Goal: Transaction & Acquisition: Purchase product/service

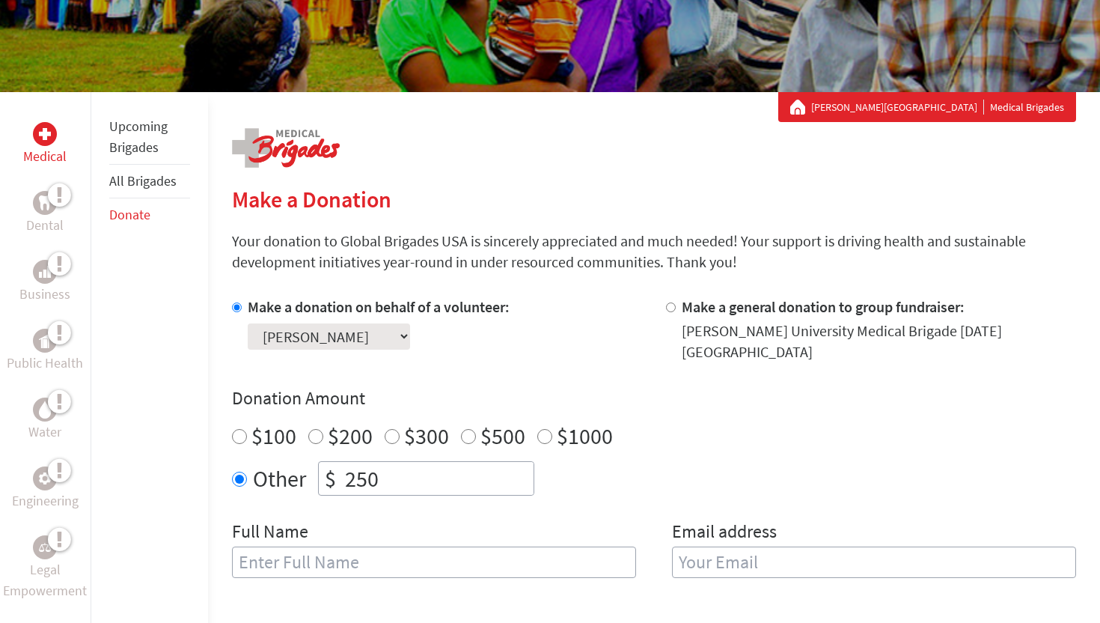
scroll to position [268, 0]
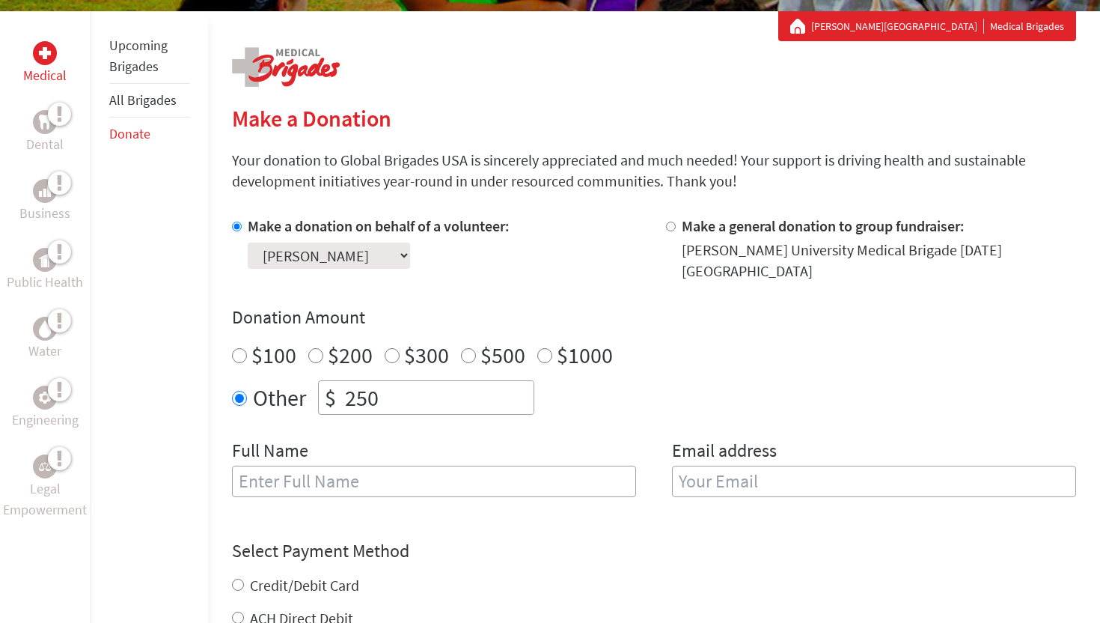
click at [355, 466] on input "text" at bounding box center [434, 481] width 404 height 31
type input "[PERSON_NAME]"
click at [748, 475] on input "email" at bounding box center [874, 481] width 404 height 31
type input "[EMAIL_ADDRESS][DOMAIN_NAME]"
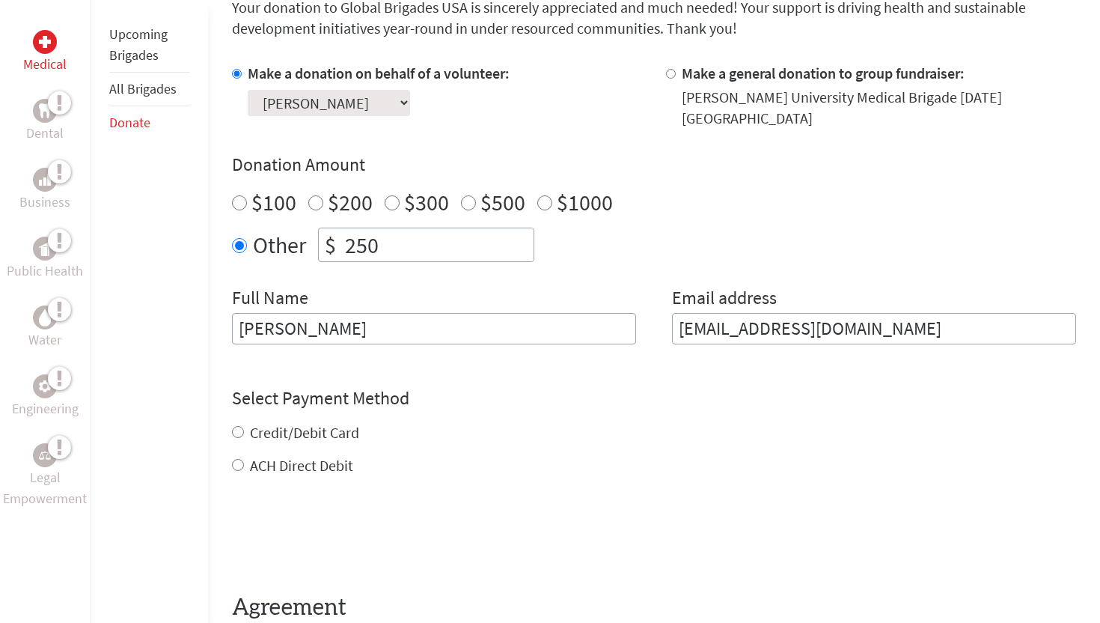
scroll to position [421, 0]
click at [296, 421] on div "Credit/Debit Card ACH Direct Debit" at bounding box center [654, 448] width 844 height 54
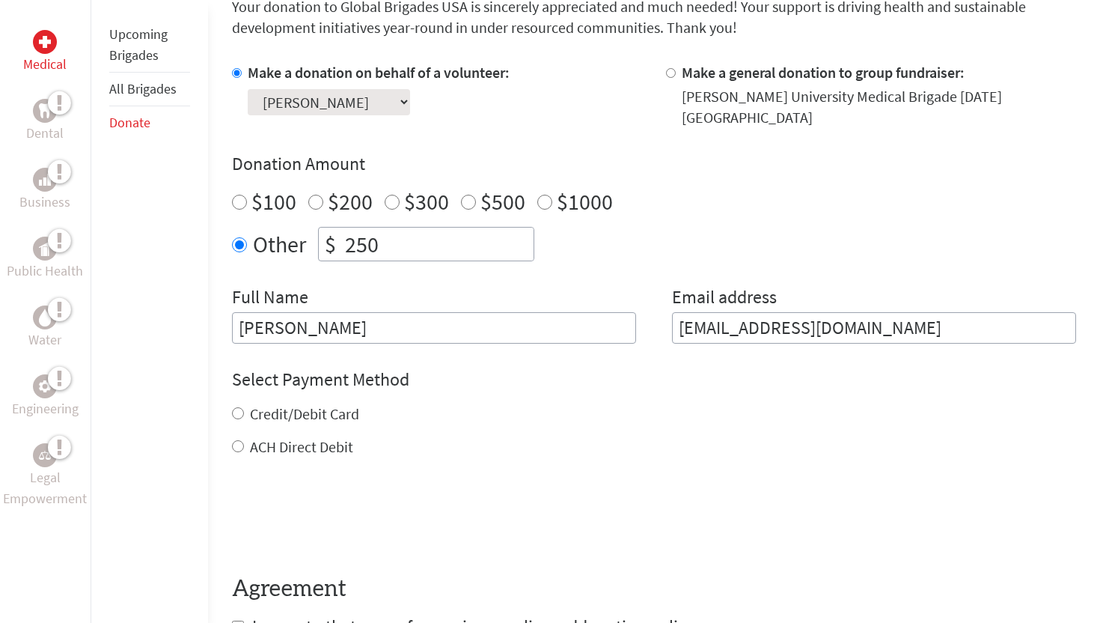
click at [238, 407] on input "Credit/Debit Card" at bounding box center [238, 413] width 12 height 12
radio input "true"
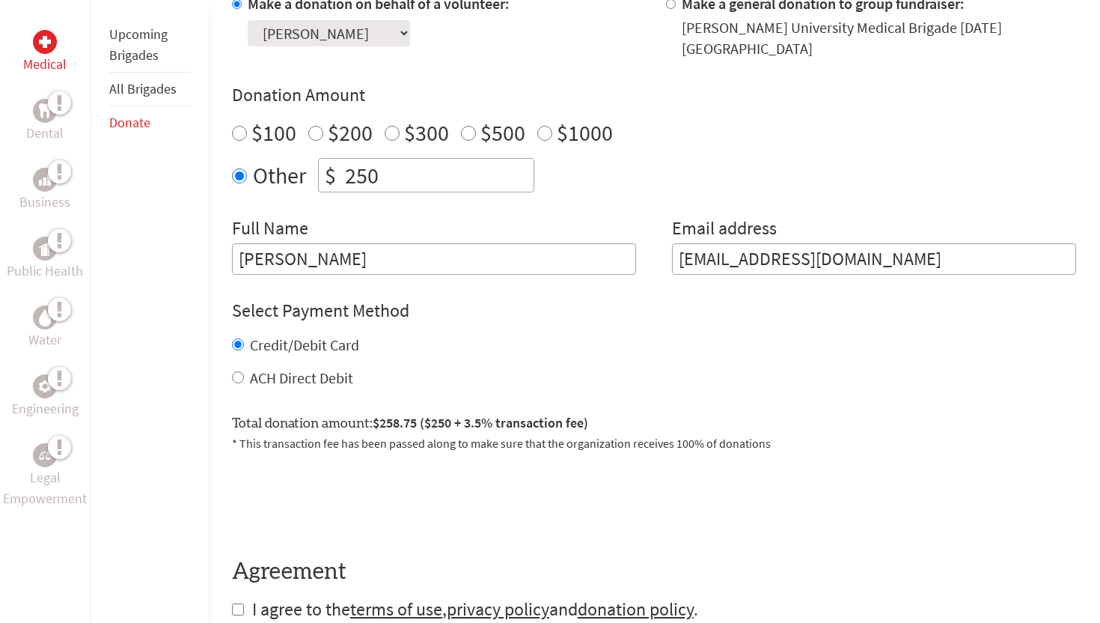
scroll to position [492, 0]
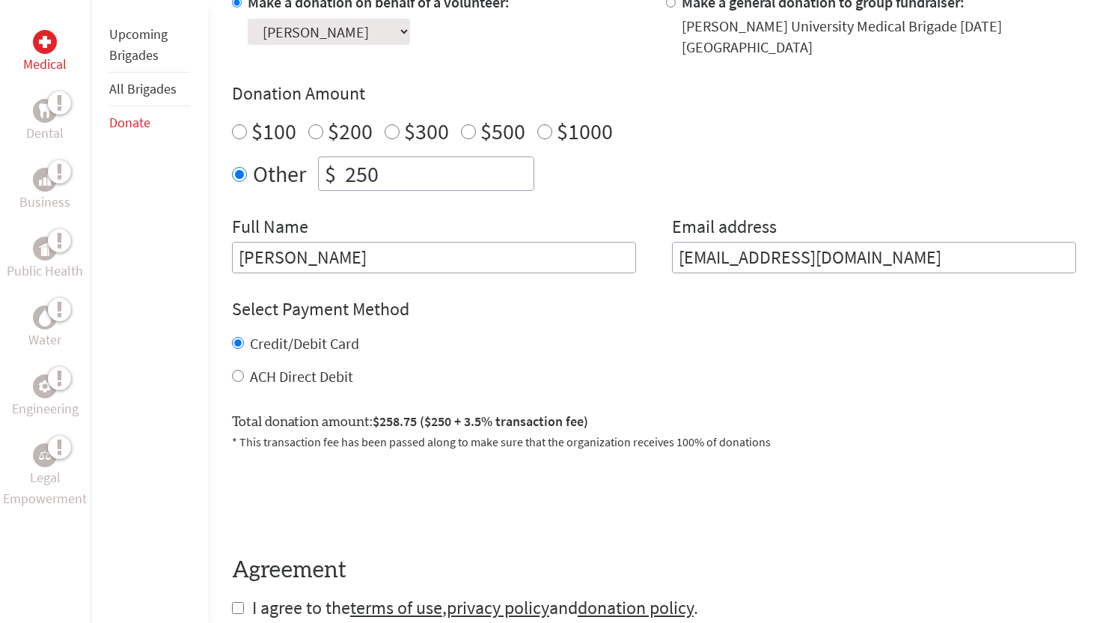
click at [240, 370] on input "ACH Direct Debit" at bounding box center [238, 376] width 12 height 12
radio input "true"
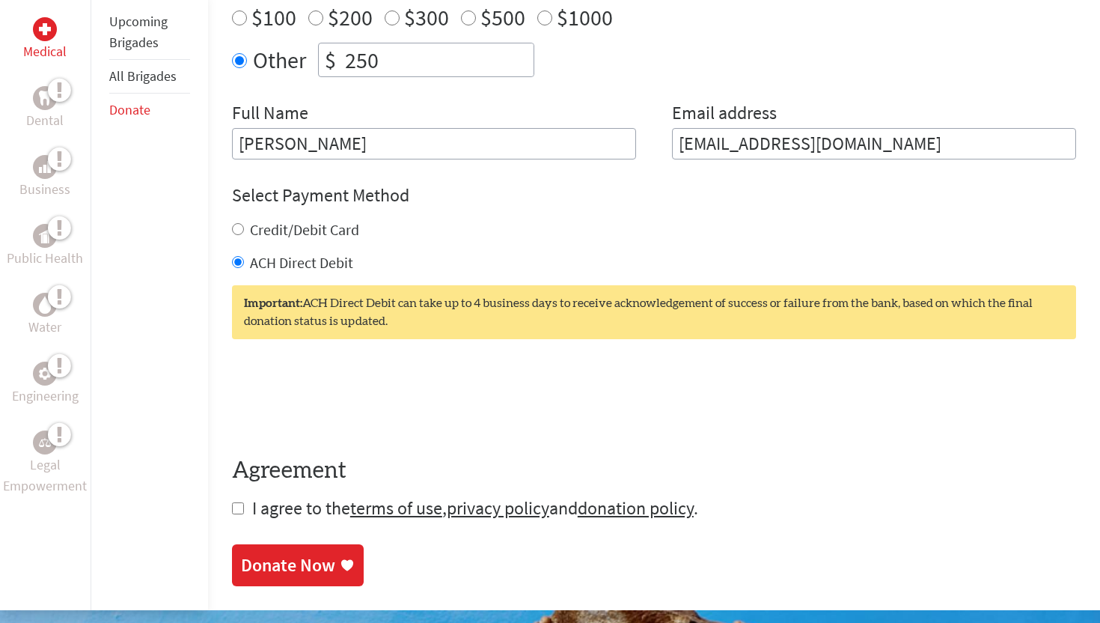
scroll to position [607, 0]
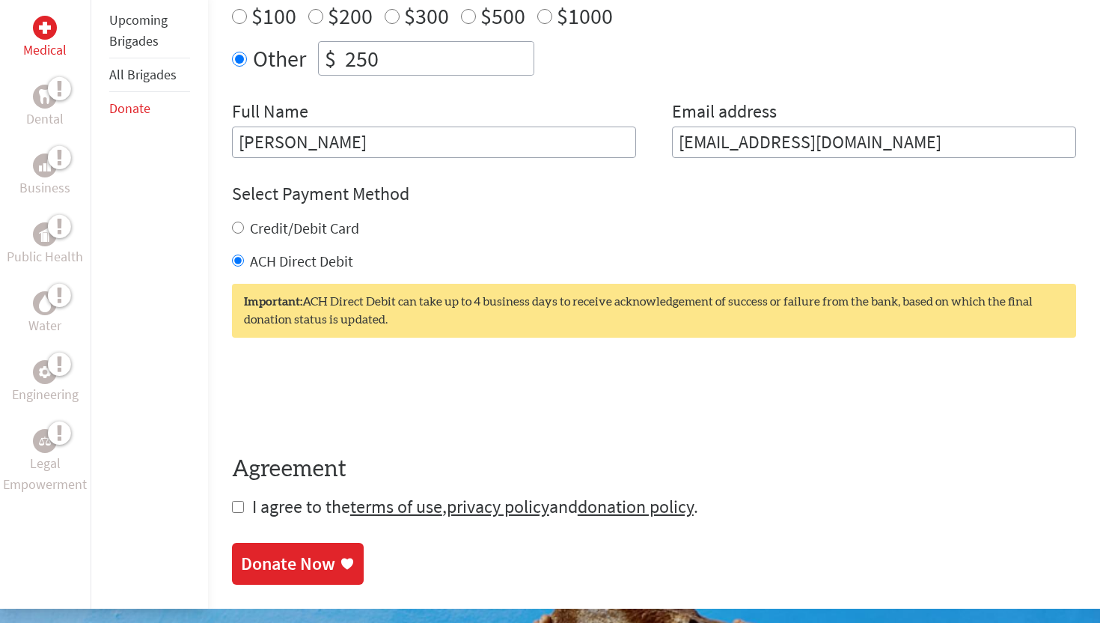
click at [240, 501] on input "checkbox" at bounding box center [238, 507] width 12 height 12
checkbox input "true"
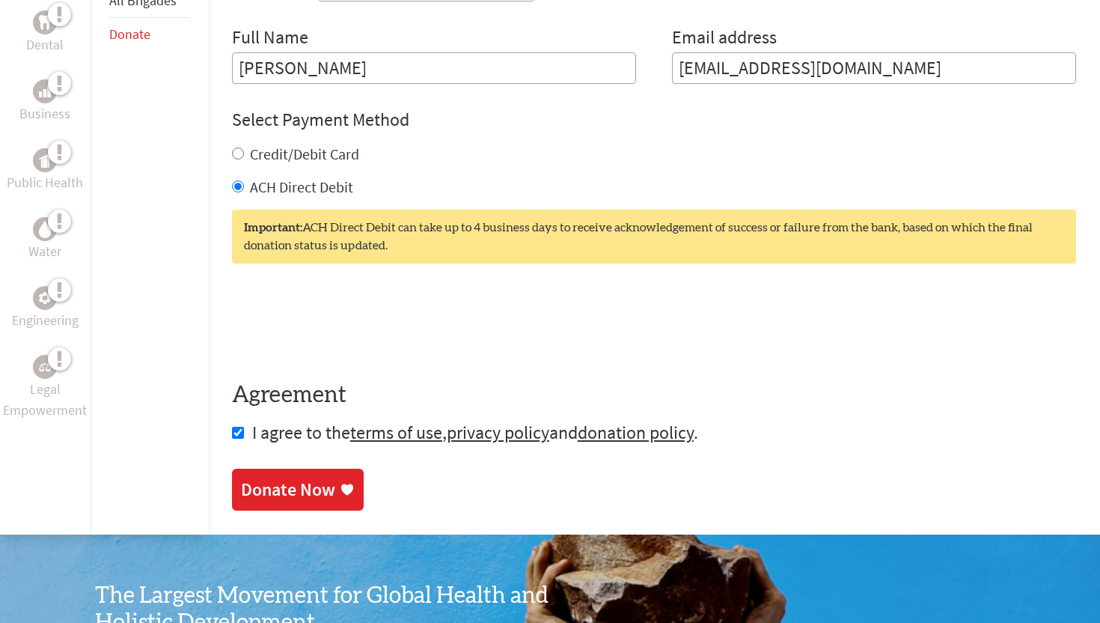
scroll to position [722, 0]
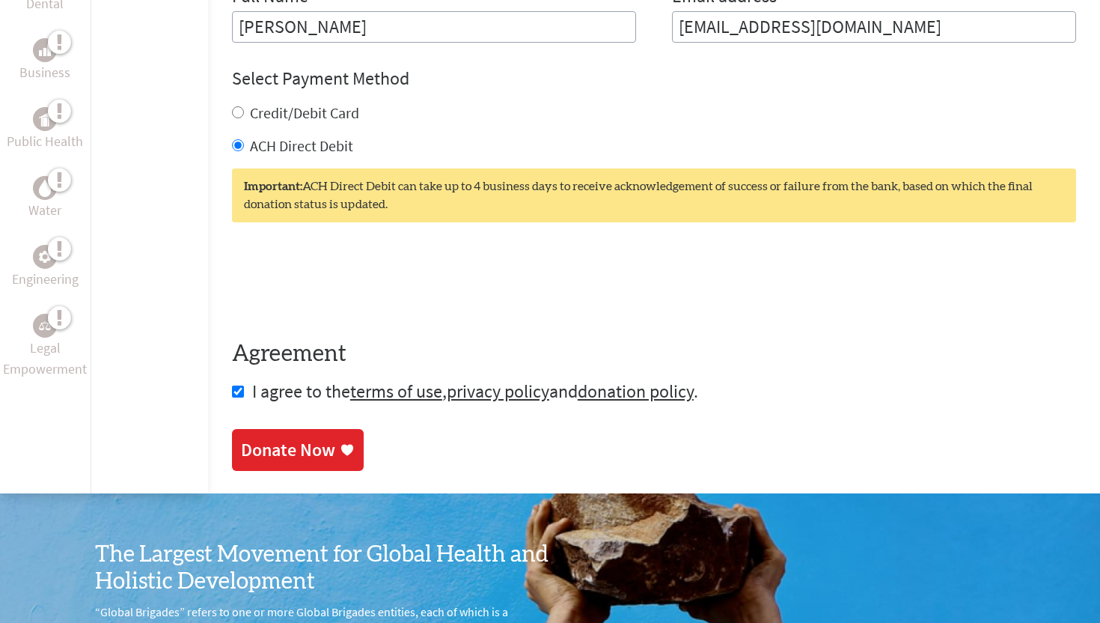
click at [317, 429] on link "Donate Now" at bounding box center [298, 450] width 132 height 42
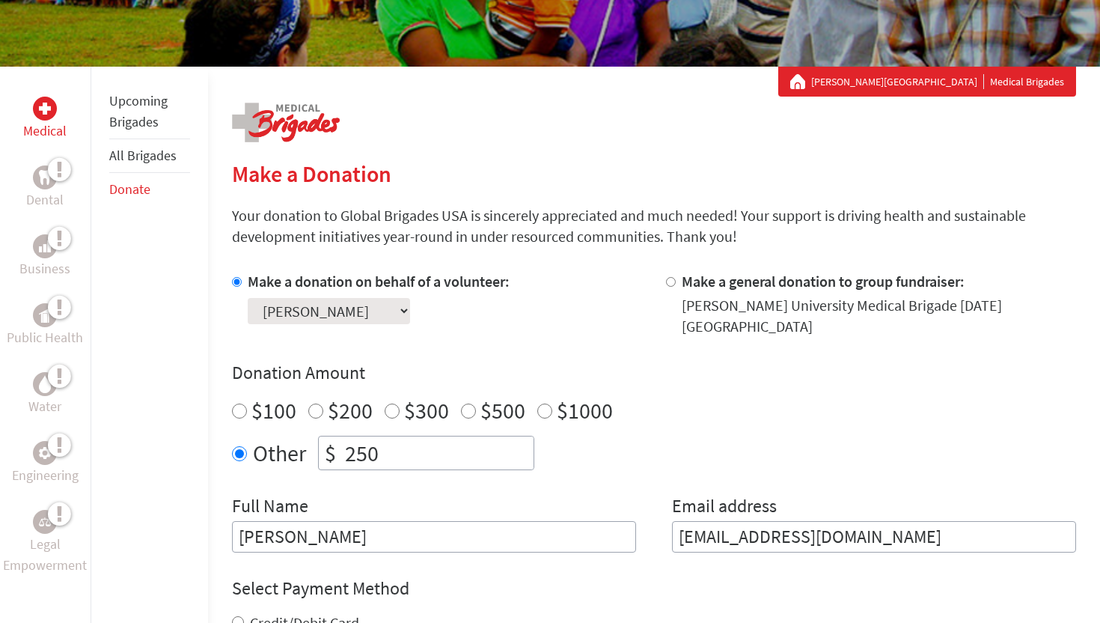
scroll to position [210, 0]
